Goal: Task Accomplishment & Management: Manage account settings

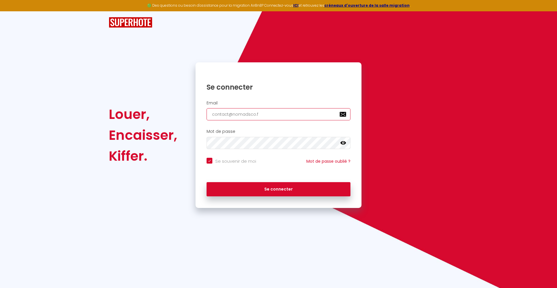
type input "[EMAIL_ADDRESS][DOMAIN_NAME]"
checkbox input "true"
type input "[EMAIL_ADDRESS][DOMAIN_NAME]"
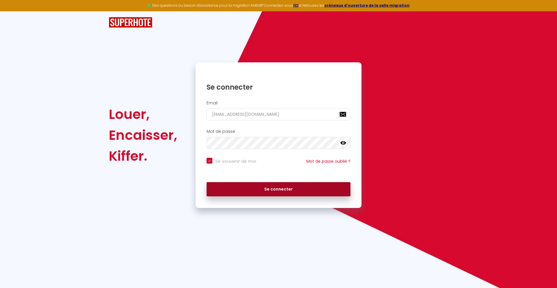
click at [278, 189] on button "Se connecter" at bounding box center [279, 189] width 144 height 15
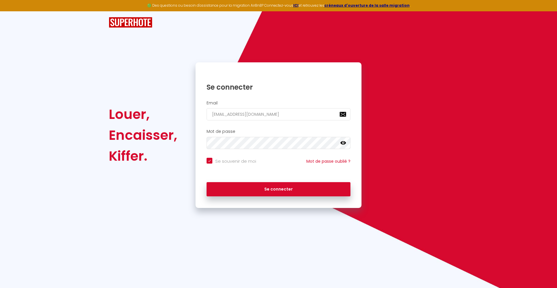
checkbox input "true"
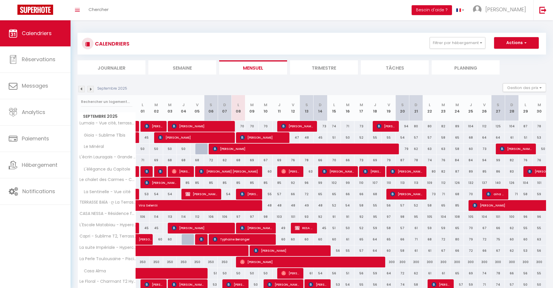
click at [111, 67] on li "Journalier" at bounding box center [111, 67] width 68 height 14
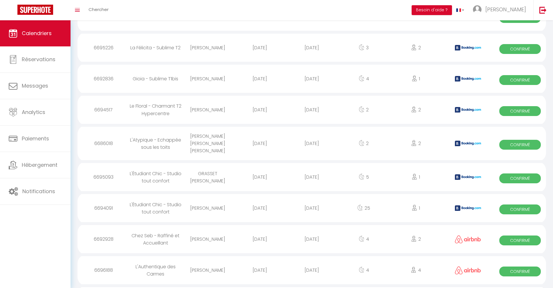
scroll to position [816, 0]
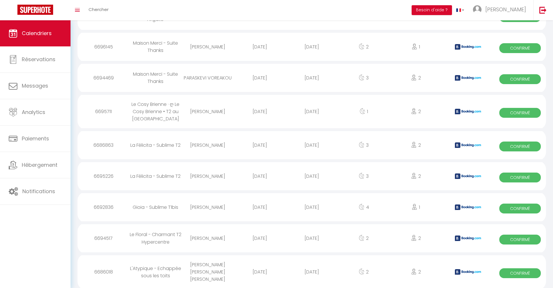
click at [311, 272] on div "[DATE]" at bounding box center [311, 271] width 52 height 19
select select "0"
select select "1"
select select
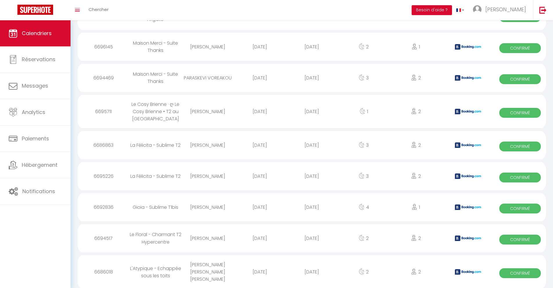
select select
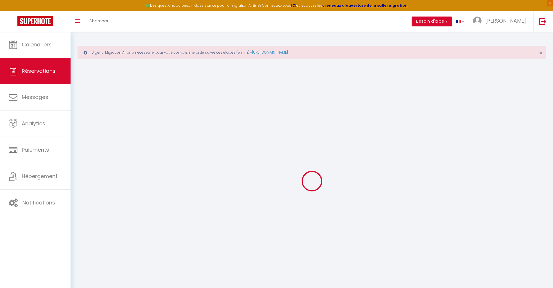
select select
checkbox input "false"
select select
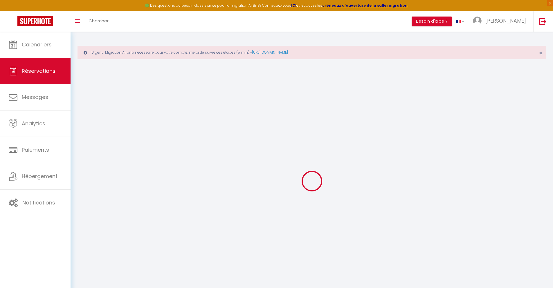
checkbox input "false"
type textarea "** THIS RESERVATION HAS BEEN PRE-PAID ** Podemos fazer o check-in às 11 horas d…"
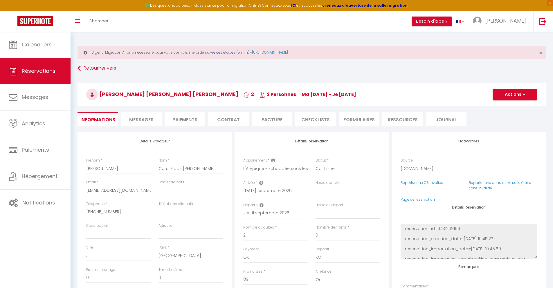
type input "40"
type input "5.83"
select select
checkbox input "false"
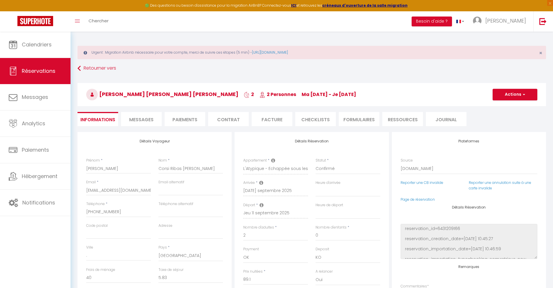
select select
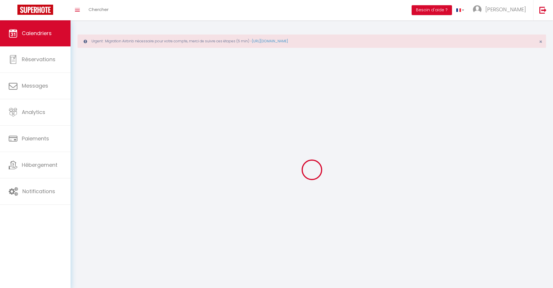
scroll to position [32, 0]
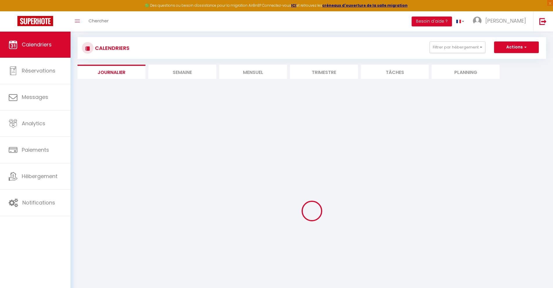
select select
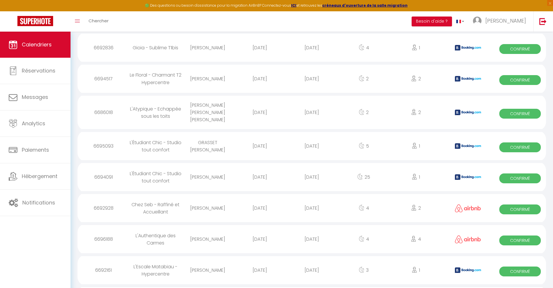
scroll to position [883, 0]
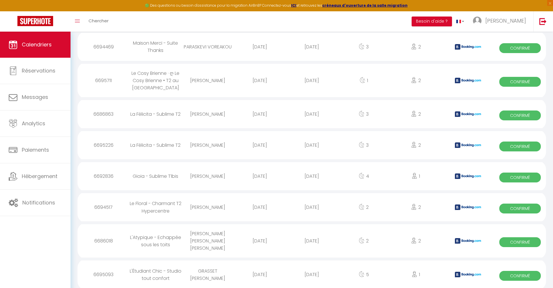
click at [311, 272] on div "[DATE]" at bounding box center [311, 274] width 52 height 19
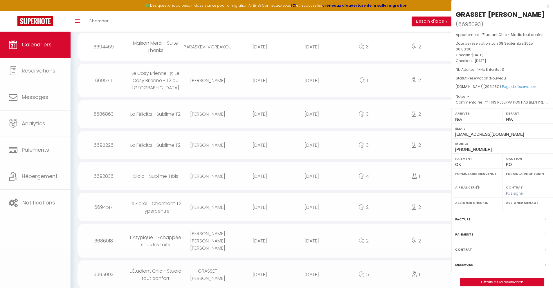
select select "0"
select select "1"
select select
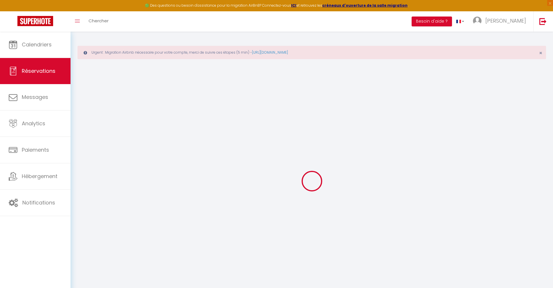
type input "GRASSET"
type input "[PERSON_NAME]"
type input "[EMAIL_ADDRESS][DOMAIN_NAME]"
type input "[PHONE_NUMBER]"
select select "FR"
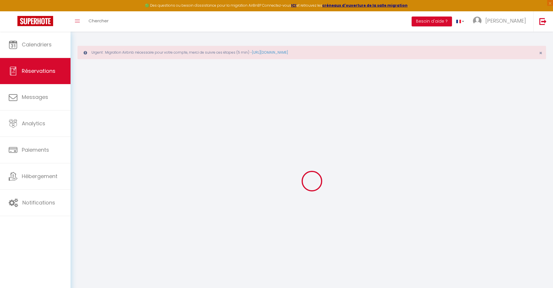
type input "47.65"
type input "4.14"
select select "57939"
select select "1"
select select
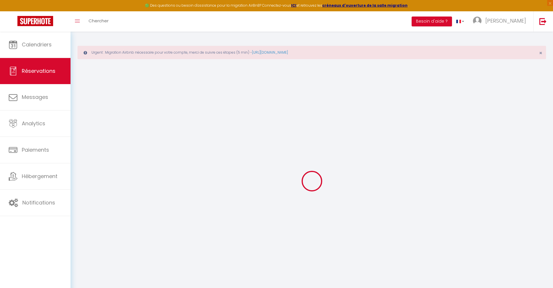
select select
type input "1"
select select "12"
select select
type input "240.3"
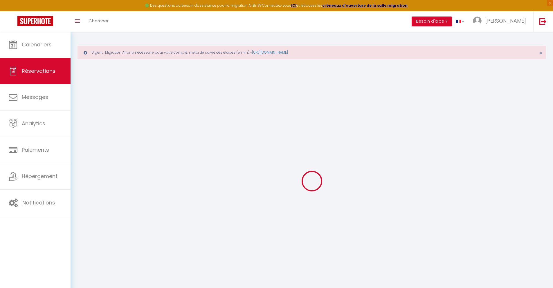
checkbox input "false"
type input "0"
select select "2"
type input "0"
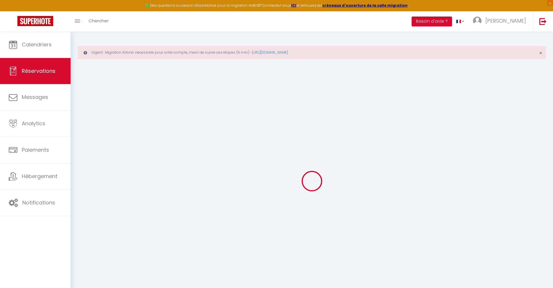
type input "0"
select select
select select "14"
checkbox input "false"
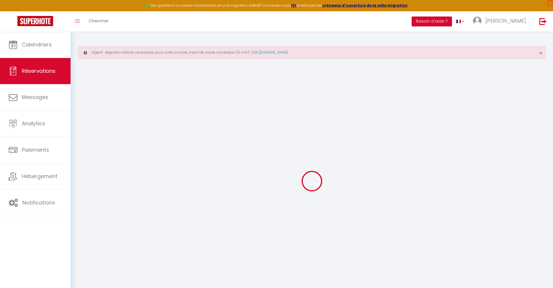
select select
checkbox input "false"
select select
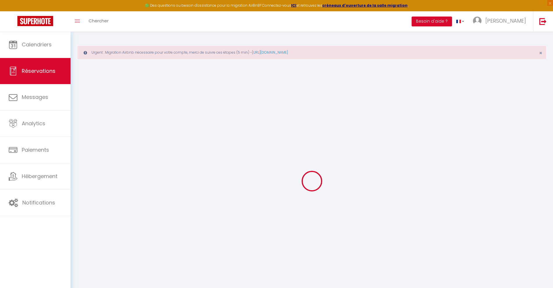
checkbox input "false"
type textarea "** THIS RESERVATION HAS BEEN PRE-PAID ** Reservation has a cancellation grace p…"
type input "40"
type input "15.73"
select select
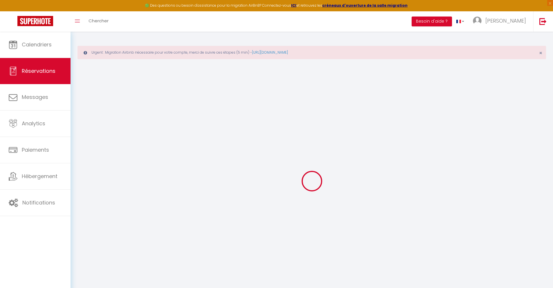
select select
checkbox input "false"
select select
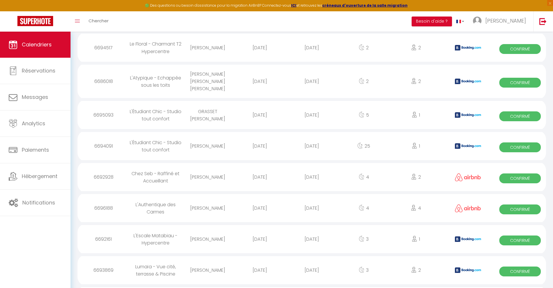
scroll to position [914, 0]
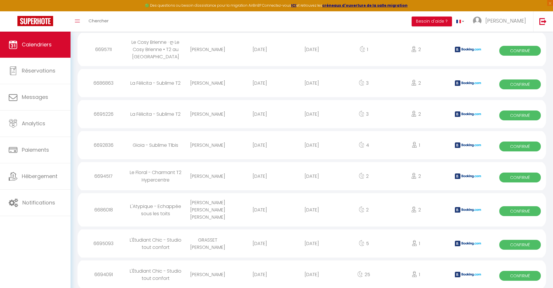
click at [311, 272] on div "[DATE]" at bounding box center [311, 274] width 52 height 19
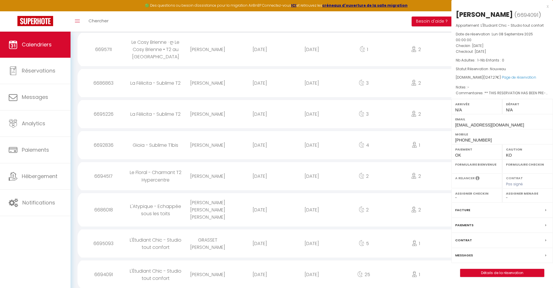
select select "0"
select select "1"
select select
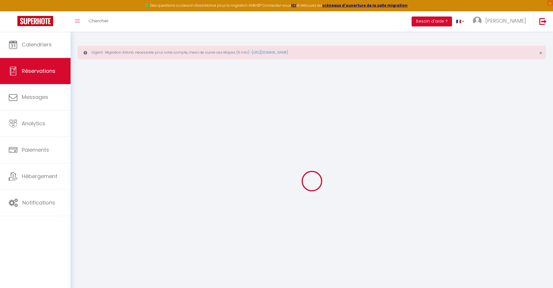
select select
checkbox input "false"
type textarea "** THIS RESERVATION HAS BEEN PRE-PAID ** BOOKING NOTE : Payment charge is EUR 1…"
type input "40"
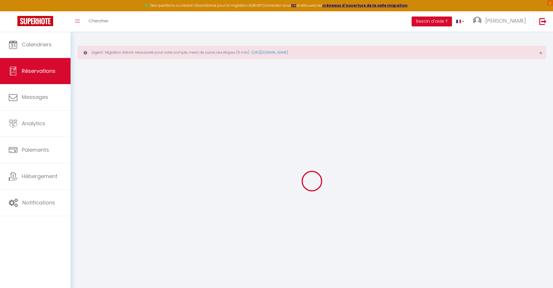
type input "74.17"
select select
checkbox input "false"
select select
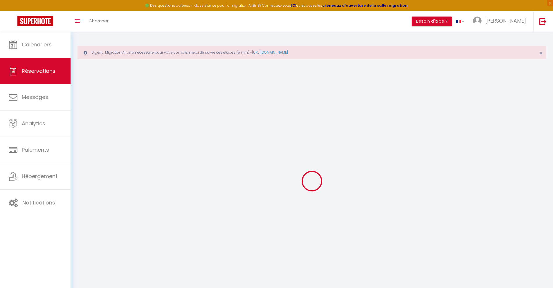
select select
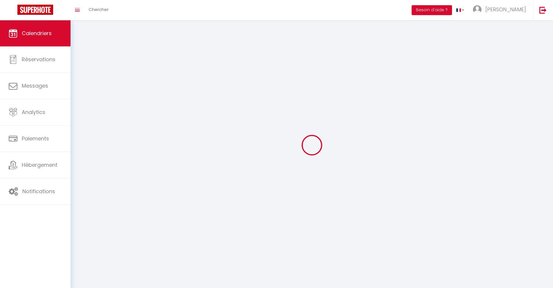
scroll to position [32, 0]
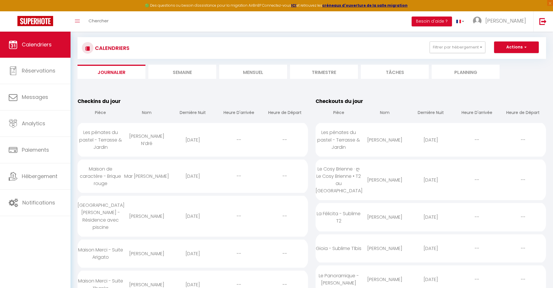
select select
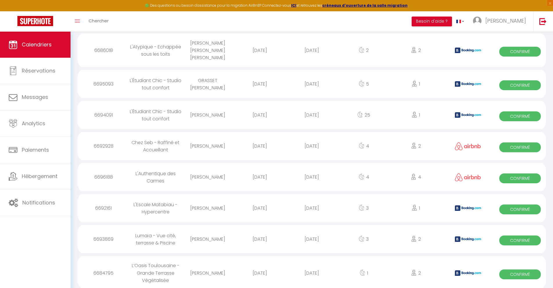
scroll to position [945, 0]
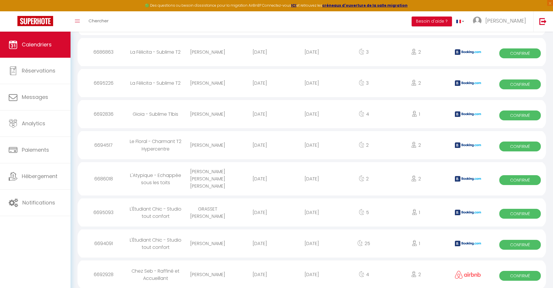
click at [311, 272] on div "[DATE]" at bounding box center [311, 274] width 52 height 19
select select "0"
select select "1"
select select
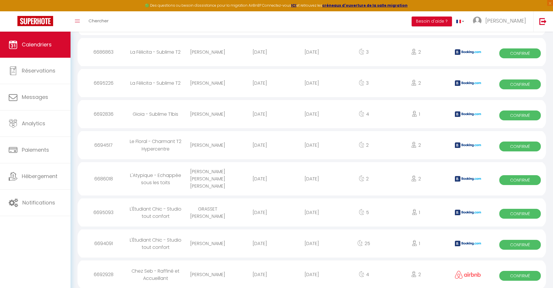
select select
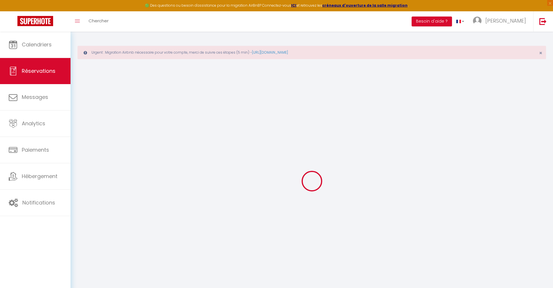
select select
checkbox input "false"
select select
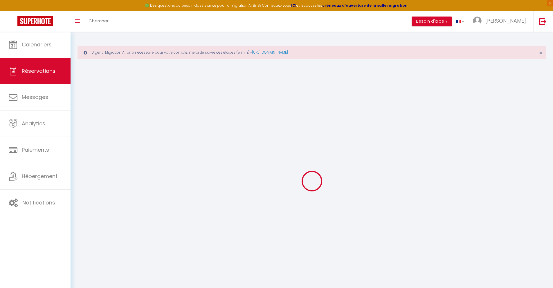
select select
checkbox input "false"
select select
type input "32"
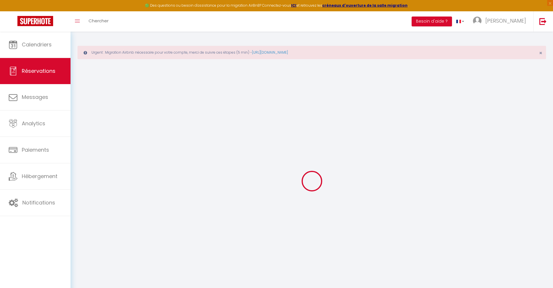
type input "14.18"
select select
checkbox input "false"
select select
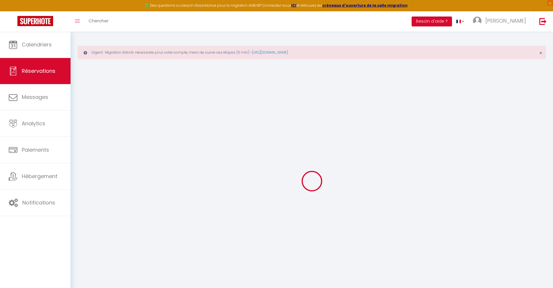
checkbox input "false"
select select
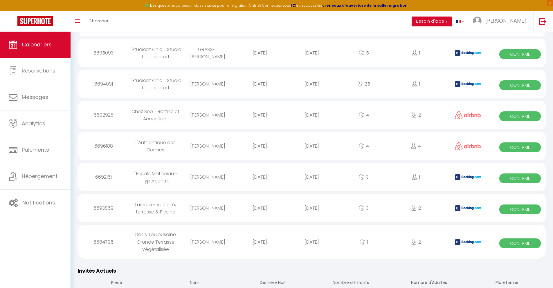
scroll to position [976, 0]
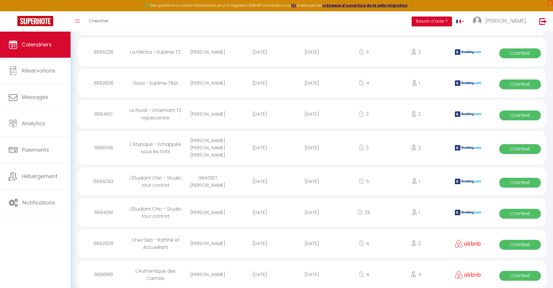
click at [311, 272] on div "[DATE]" at bounding box center [311, 274] width 52 height 19
select select "0"
select select "1"
select select
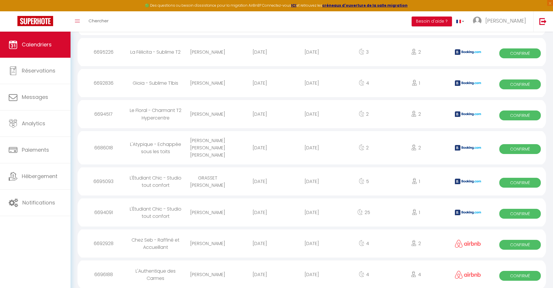
select select
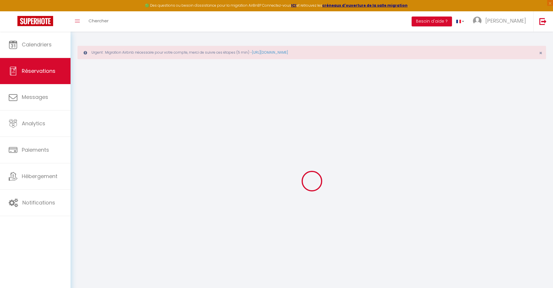
type input "[PERSON_NAME]"
type input "Abdesselem"
type input "[EMAIL_ADDRESS][DOMAIN_NAME]"
type input "[PHONE_NUMBER]"
select select
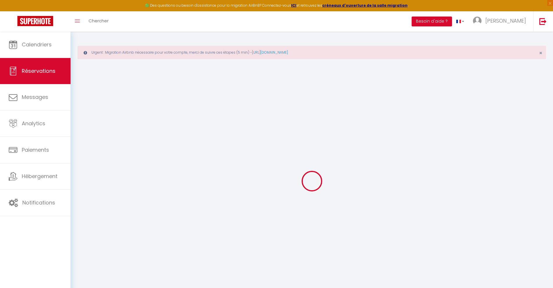
type input "61.94"
select select "61586"
select select "1"
select select
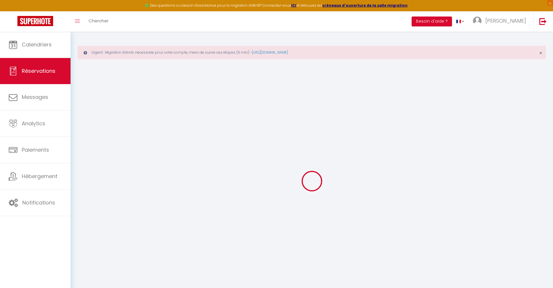
type input "4"
select select "12"
select select
type input "300"
checkbox input "false"
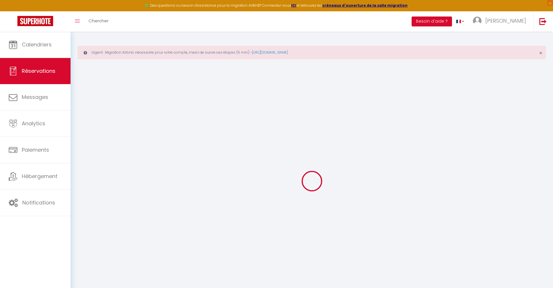
type input "21.9"
select select "1"
type input "0"
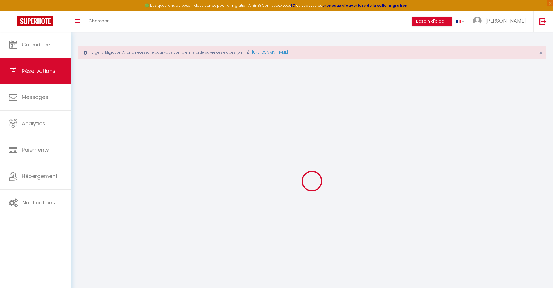
select select
select select "15"
checkbox input "false"
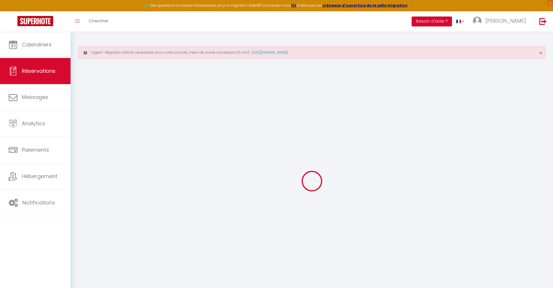
select select
checkbox input "false"
select select
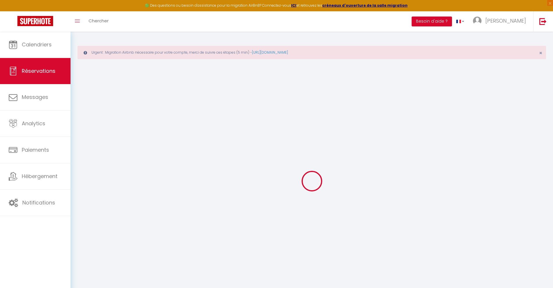
select select
checkbox input "false"
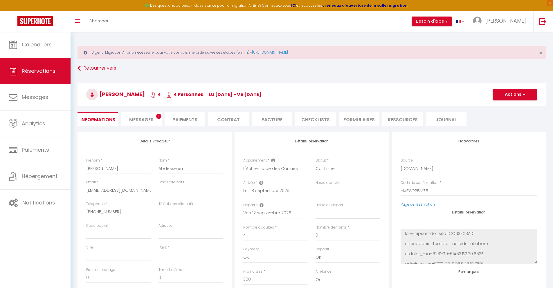
select select
type input "66"
type input "20.02"
select select
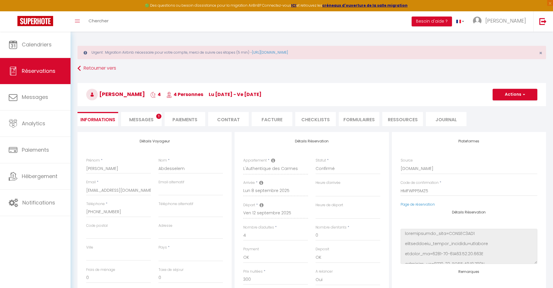
checkbox input "false"
select select
checkbox input "false"
select select
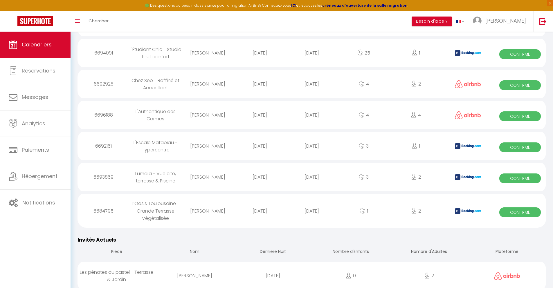
scroll to position [1007, 0]
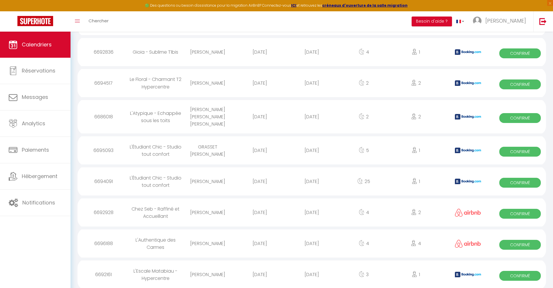
click at [311, 272] on div "[DATE]" at bounding box center [311, 274] width 52 height 19
select select "0"
select select "1"
select select
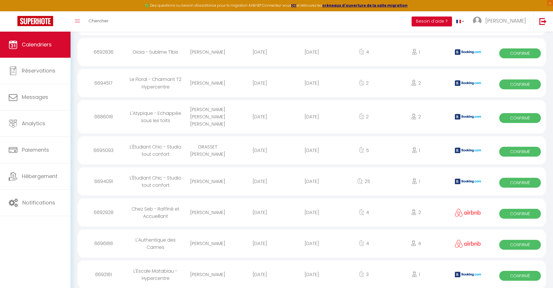
select select
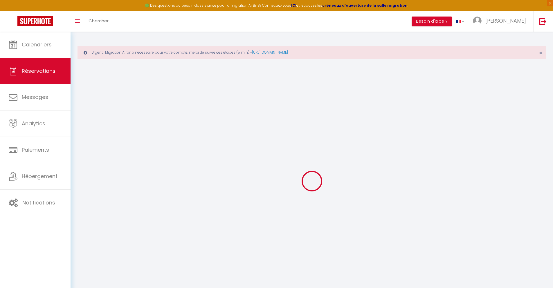
select select
checkbox input "false"
select select
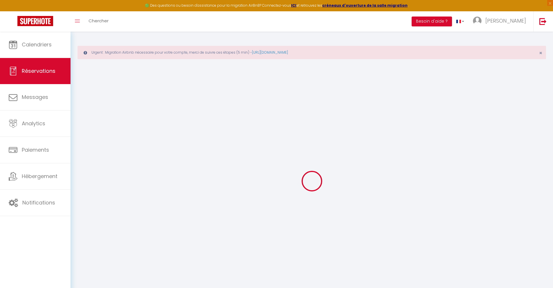
checkbox input "false"
type textarea "** THIS RESERVATION HAS BEEN PRE-PAID ** BOOKING NOTE : Payment charge is EUR 2…"
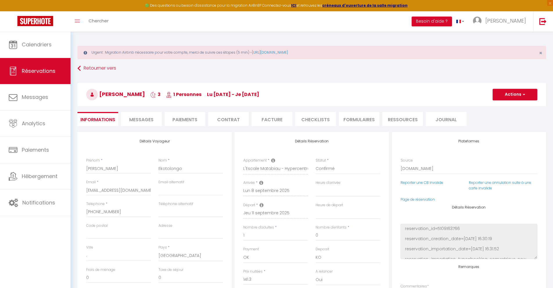
type input "40"
type input "9.25"
select select
checkbox input "false"
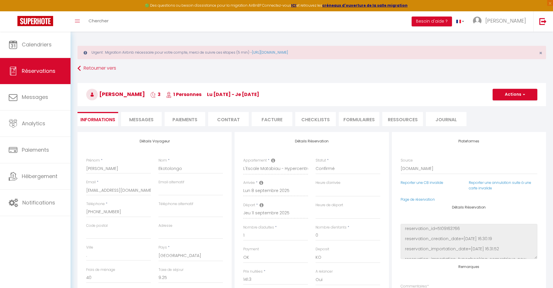
select select
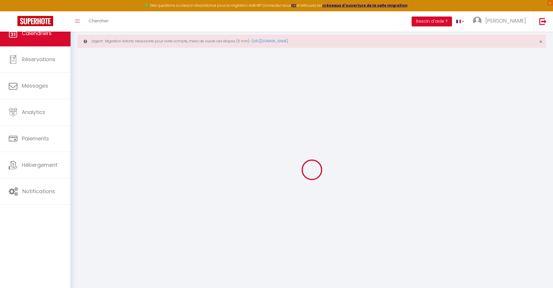
scroll to position [32, 0]
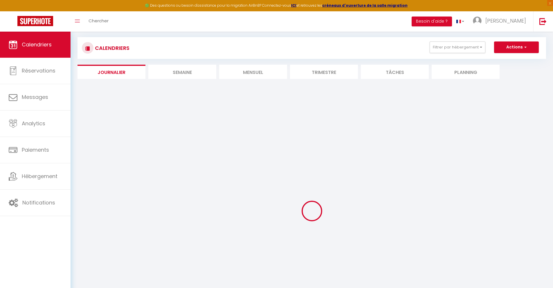
select select
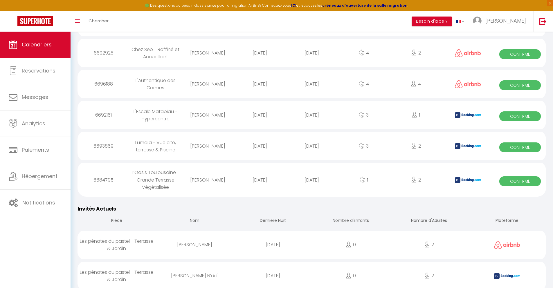
scroll to position [1038, 0]
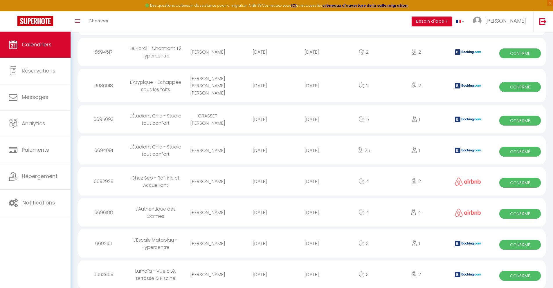
click at [311, 272] on div "[DATE]" at bounding box center [311, 274] width 52 height 19
select select "0"
select select "1"
select select
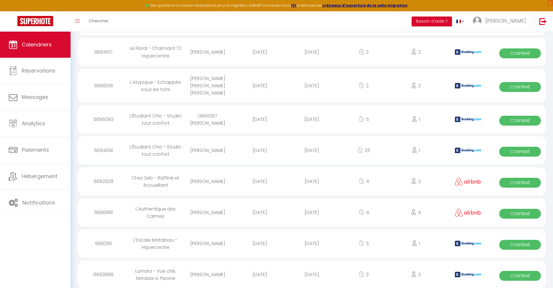
select select
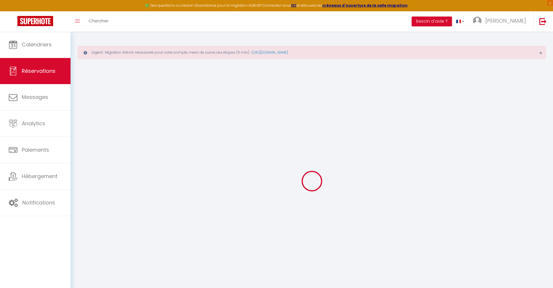
select select
checkbox input "false"
select select
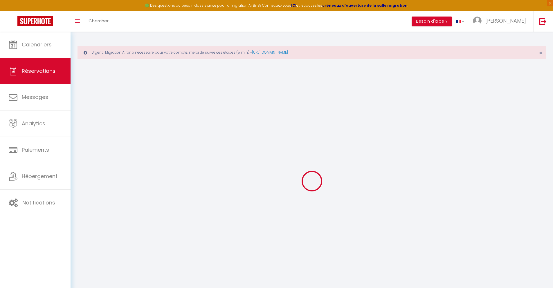
checkbox input "false"
type textarea "** THIS RESERVATION HAS BEEN PRE-PAID ** You have a booker that would like free…"
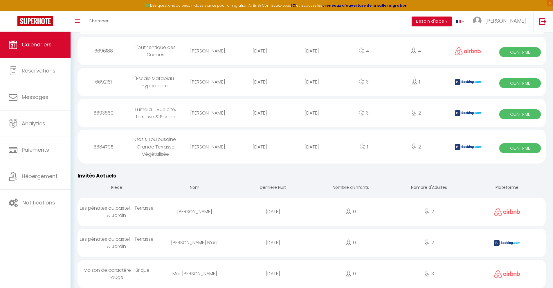
scroll to position [1073, 0]
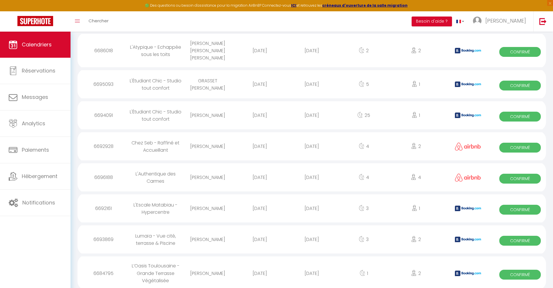
click at [311, 270] on div "[DATE]" at bounding box center [311, 273] width 52 height 19
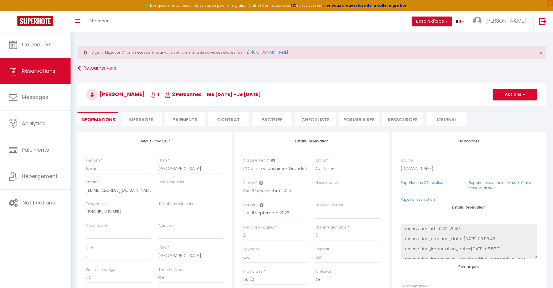
scroll to position [32, 0]
